Goal: Find contact information: Find contact information

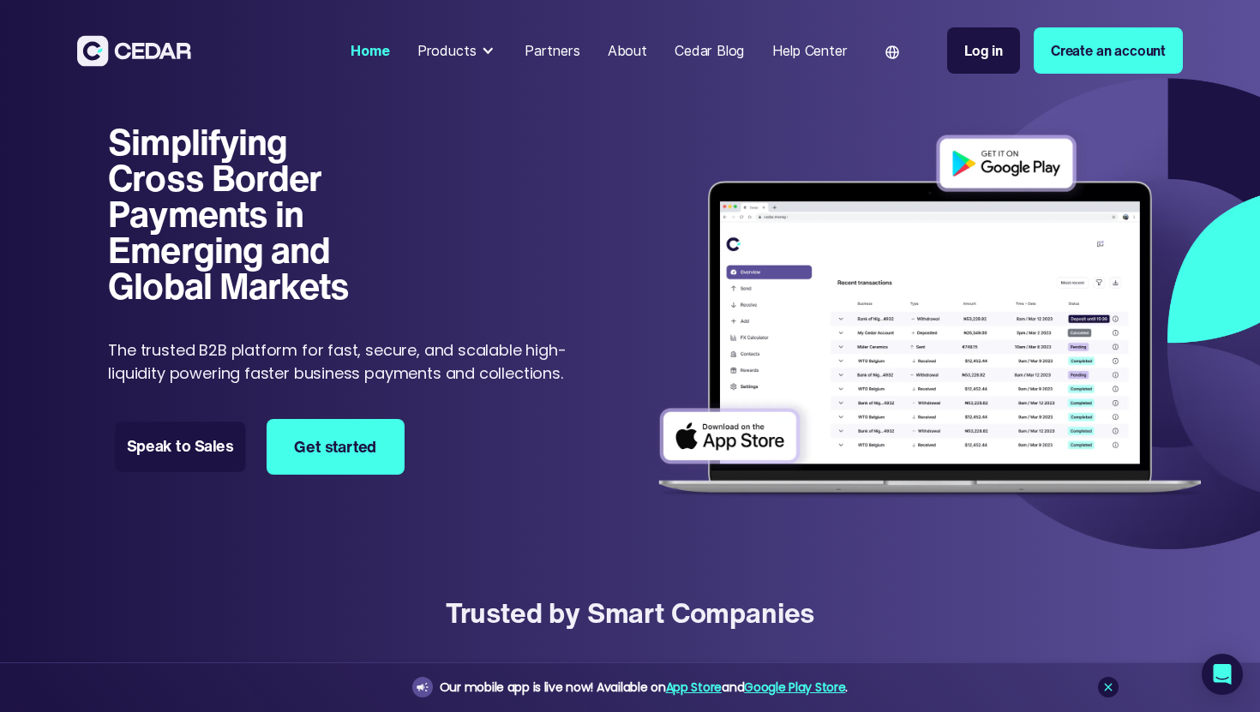
click at [201, 450] on link "Speak to Sales" at bounding box center [181, 448] width 130 height 50
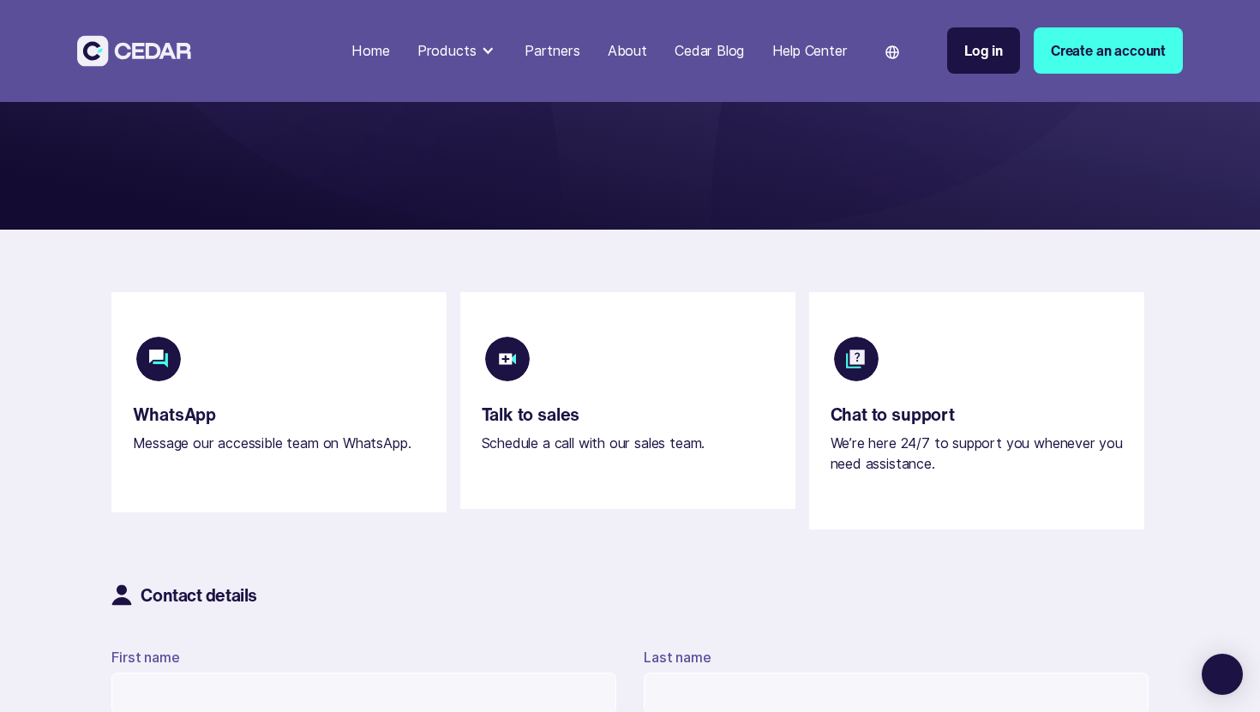
scroll to position [256, 0]
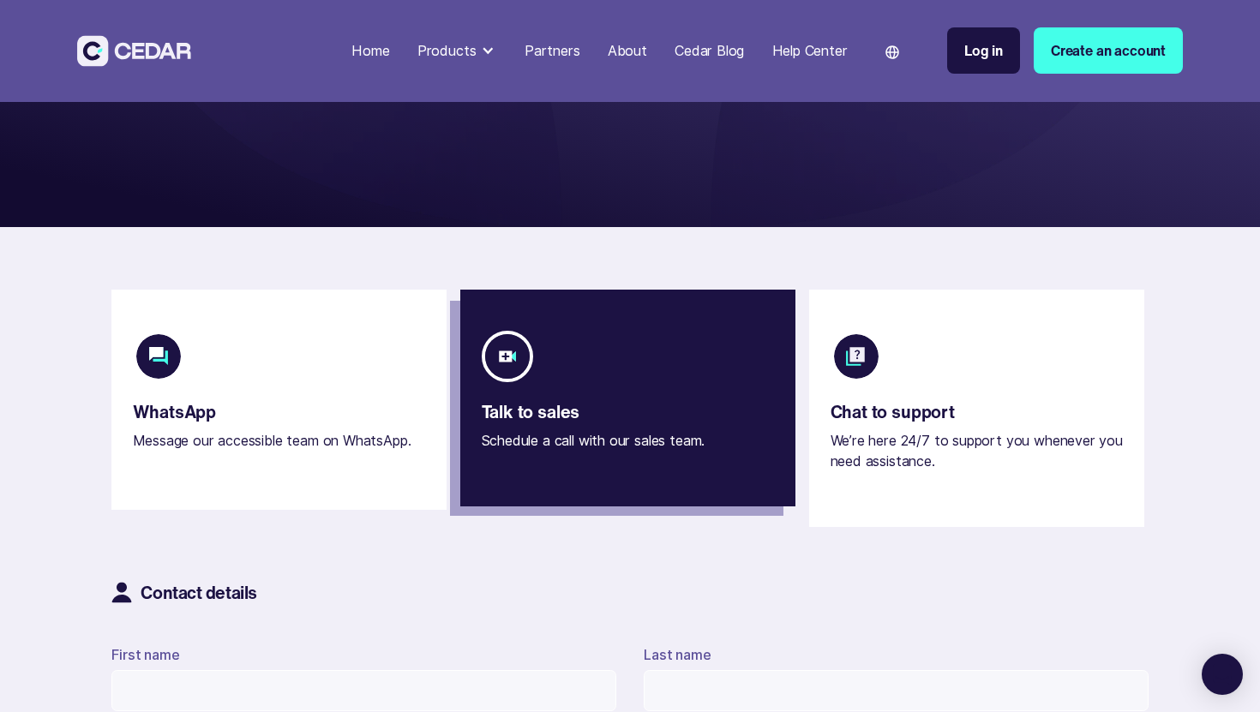
click at [704, 416] on div "Talk to sales Schedule a call with our sales team." at bounding box center [612, 428] width 261 height 48
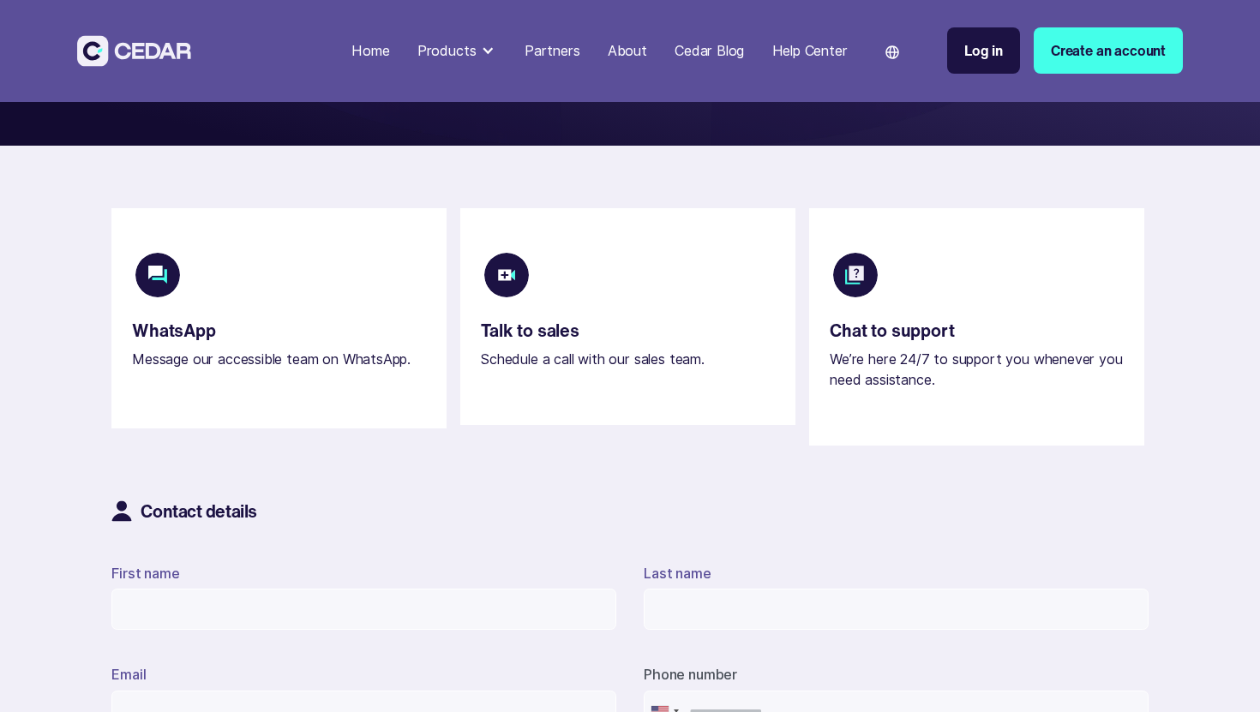
scroll to position [342, 0]
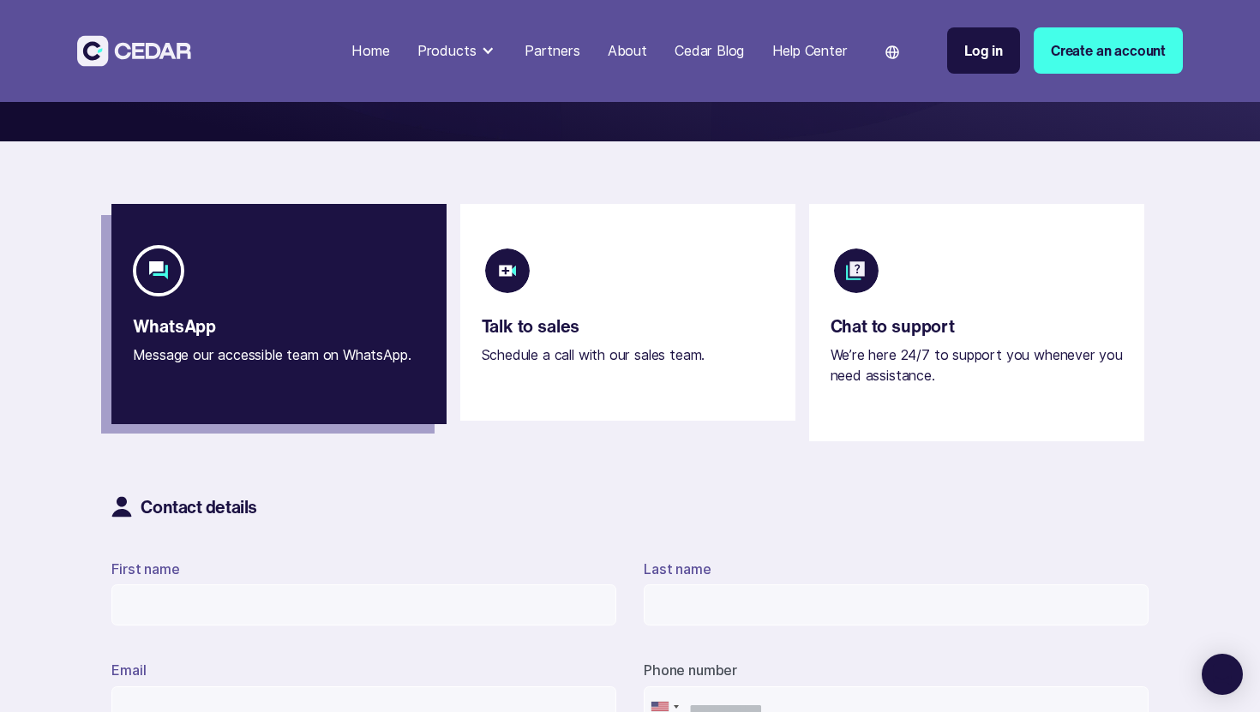
click at [314, 330] on div "WhatsApp Message our accessible team on WhatsApp.‍" at bounding box center [280, 361] width 294 height 86
